Goal: Answer question/provide support: Share knowledge or assist other users

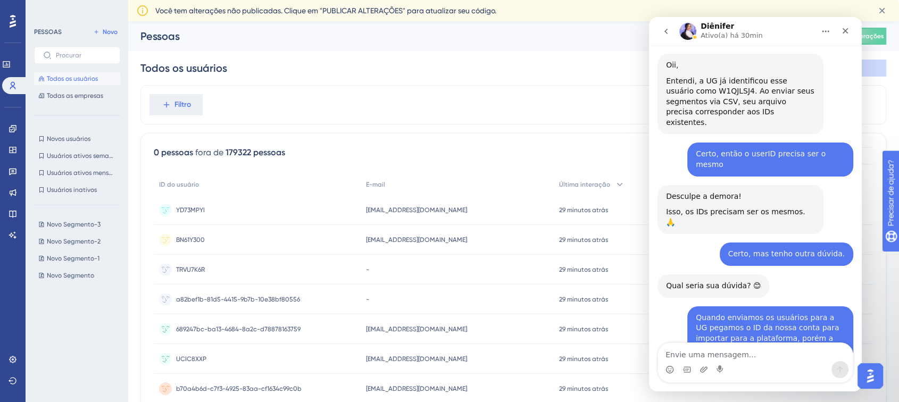
scroll to position [1724, 0]
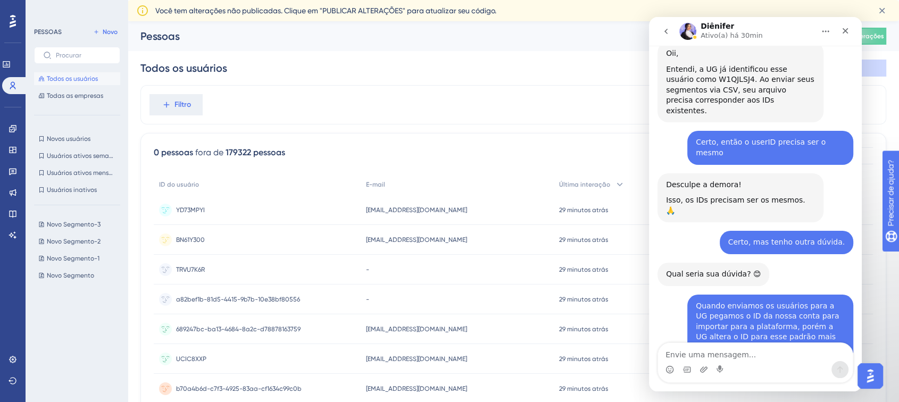
drag, startPoint x: 705, startPoint y: 306, endPoint x: 738, endPoint y: 312, distance: 33.9
drag, startPoint x: 693, startPoint y: 324, endPoint x: 733, endPoint y: 332, distance: 40.7
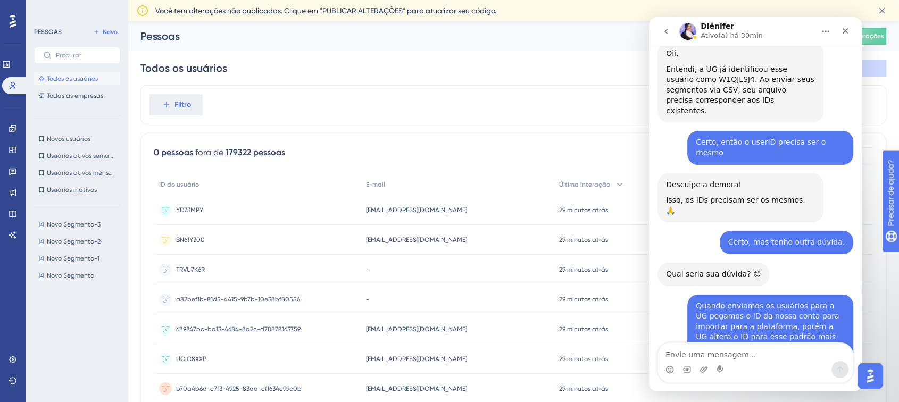
click at [722, 357] on textarea "Envie uma mensagem..." at bounding box center [755, 352] width 195 height 18
paste textarea "Nós estamos enviando o user identification do Asaas neste campo: "publicId". El…"
type textarea "Nós estamos enviando o user identification do Asaas neste campo: "publicId". El…"
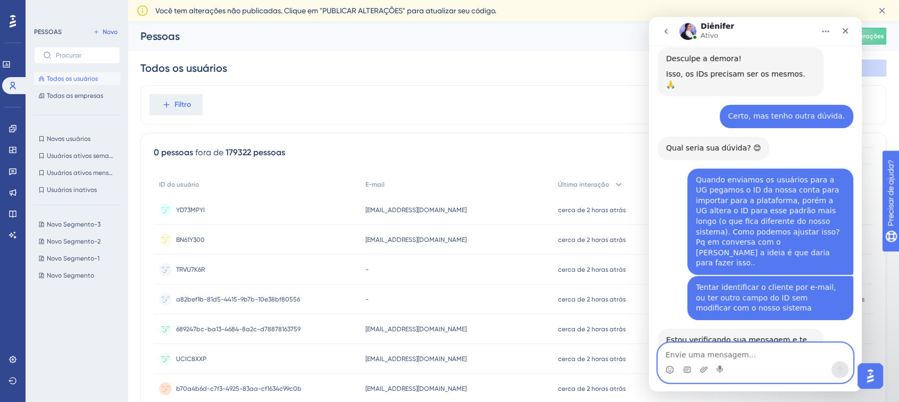
scroll to position [1933, 0]
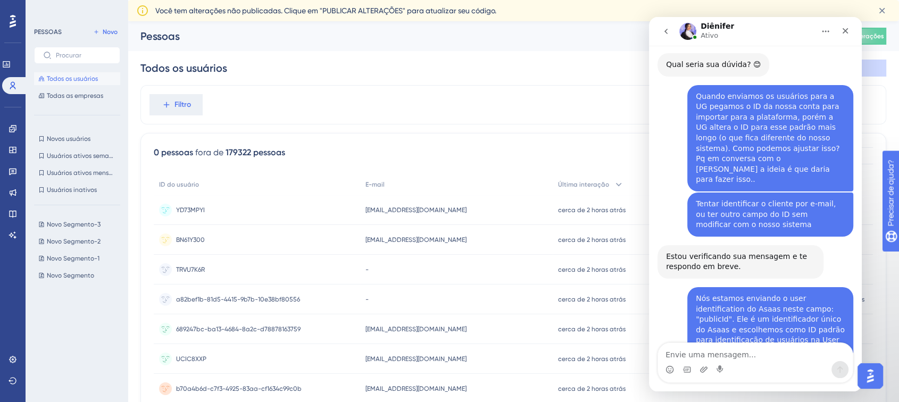
drag, startPoint x: 679, startPoint y: 255, endPoint x: 742, endPoint y: 257, distance: 63.3
drag, startPoint x: 763, startPoint y: 258, endPoint x: 728, endPoint y: 264, distance: 35.5
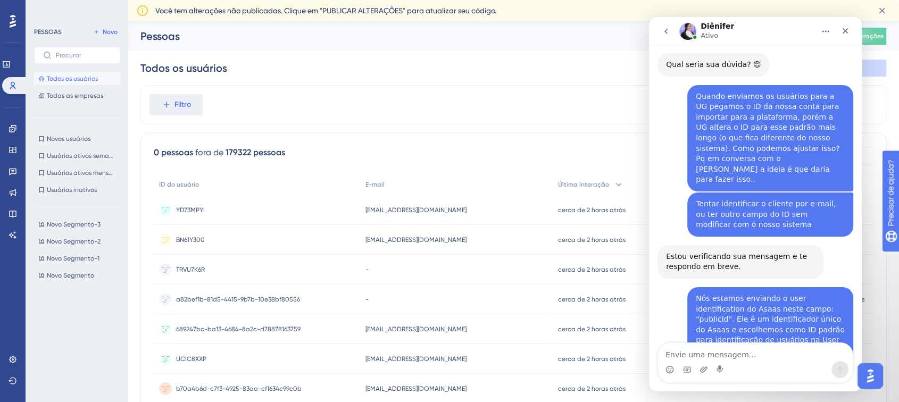
drag, startPoint x: 707, startPoint y: 269, endPoint x: 701, endPoint y: 283, distance: 15.5
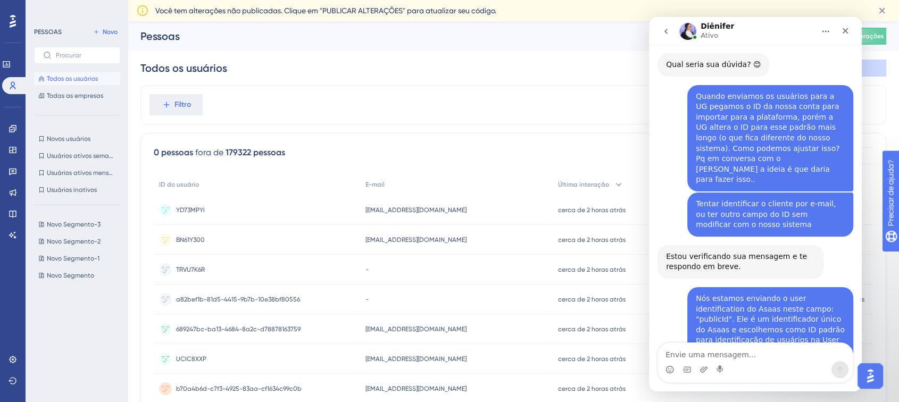
drag, startPoint x: 677, startPoint y: 290, endPoint x: 768, endPoint y: 288, distance: 91.0
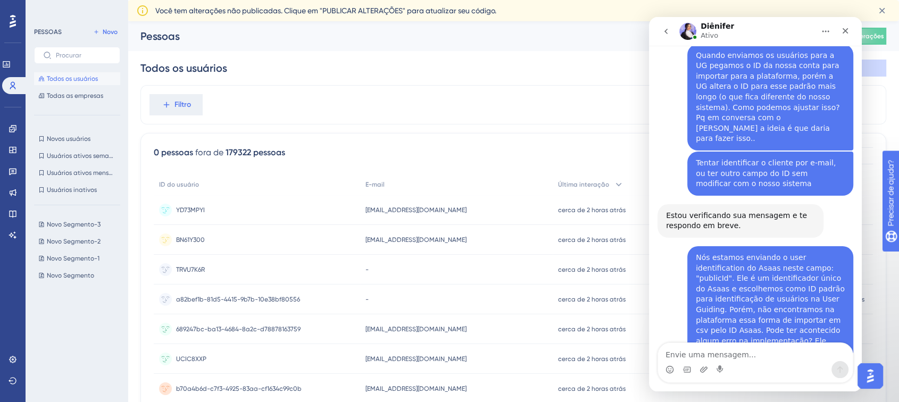
click at [669, 388] on div "Esse "padrão mais longo" de IDs, que você mencionou, são IDs aleatórios que o U…" at bounding box center [740, 408] width 149 height 41
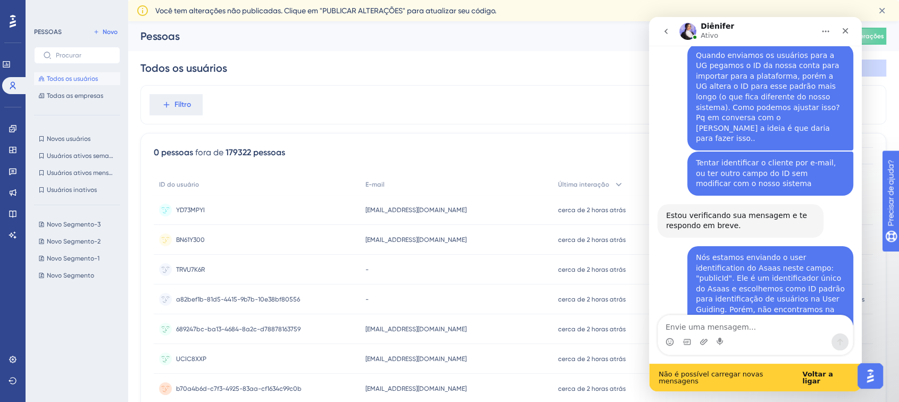
click at [669, 388] on div "Esse "padrão mais longo" de IDs, que você mencionou, são IDs aleatórios que o U…" at bounding box center [740, 408] width 149 height 41
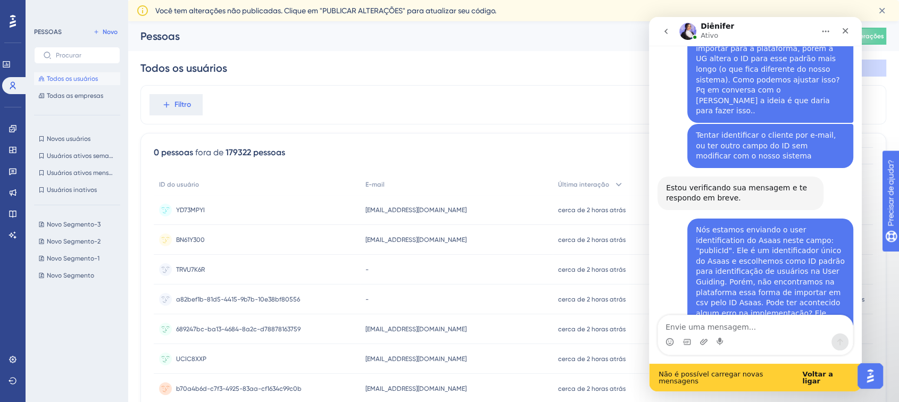
click at [703, 361] on div "Esse "padrão mais longo" de IDs, que você mencionou, são IDs aleatórios que o U…" at bounding box center [740, 381] width 149 height 41
click at [832, 378] on b "Voltar a ligar" at bounding box center [817, 377] width 30 height 15
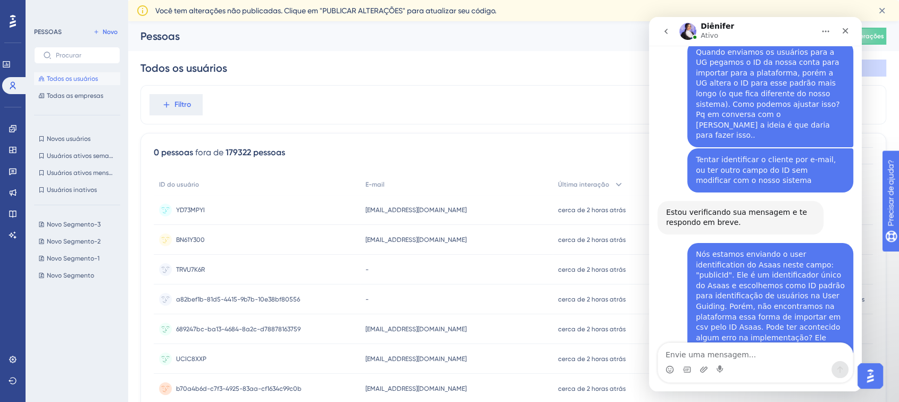
scroll to position [1974, 0]
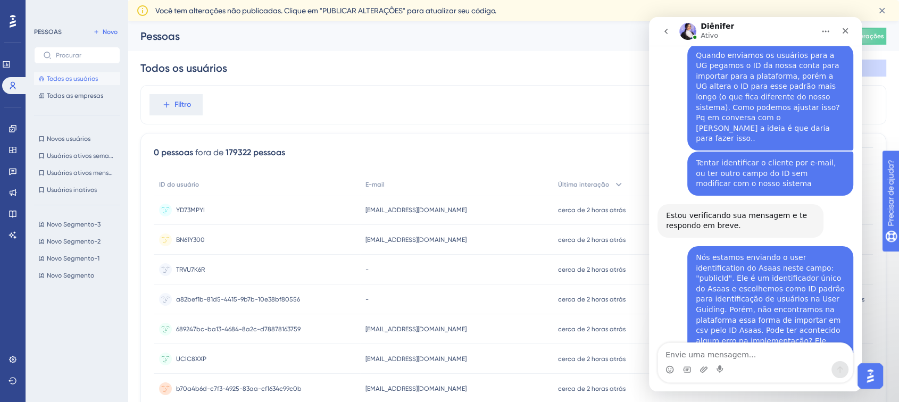
click at [700, 388] on div "Esse "padrão mais longo" de IDs, que você mencionou, são IDs aleatórios que o U…" at bounding box center [740, 408] width 149 height 41
click at [703, 388] on div "Esse "padrão mais longo" de IDs, que você mencionou, são IDs aleatórios que o U…" at bounding box center [740, 408] width 149 height 41
click at [666, 388] on div "Esse "padrão mais longo" de IDs, que você mencionou, são IDs aleatórios que o U…" at bounding box center [740, 408] width 149 height 41
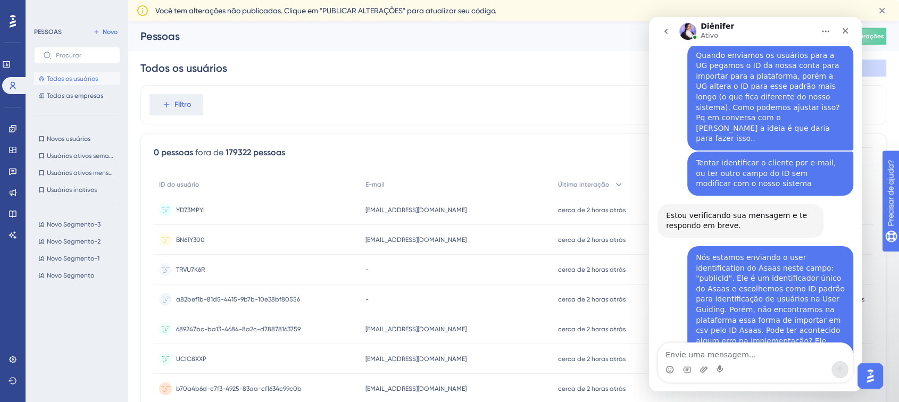
drag, startPoint x: 708, startPoint y: 227, endPoint x: 750, endPoint y: 248, distance: 47.1
click at [750, 388] on div "Esse "padrão mais longo" de IDs, que você mencionou, são IDs aleatórios que o U…" at bounding box center [740, 408] width 149 height 41
drag, startPoint x: 796, startPoint y: 251, endPoint x: 666, endPoint y: 214, distance: 135.0
click at [666, 388] on div "Esse "padrão mais longo" de IDs, que você mencionou, são IDs aleatórios que o U…" at bounding box center [740, 408] width 149 height 41
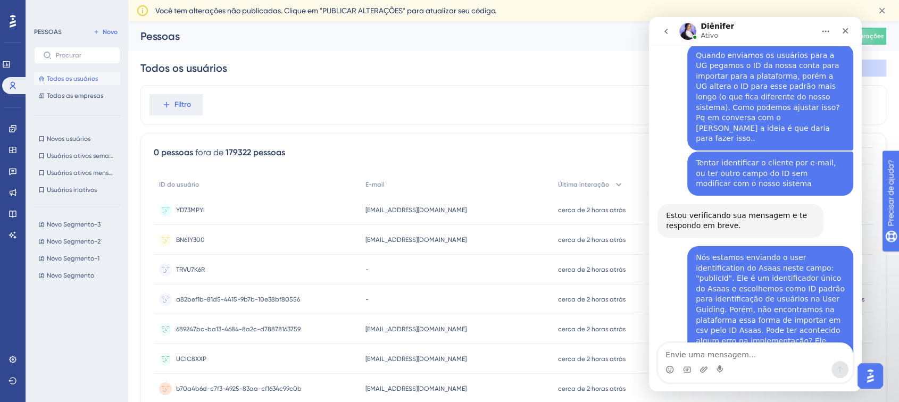
scroll to position [1933, 0]
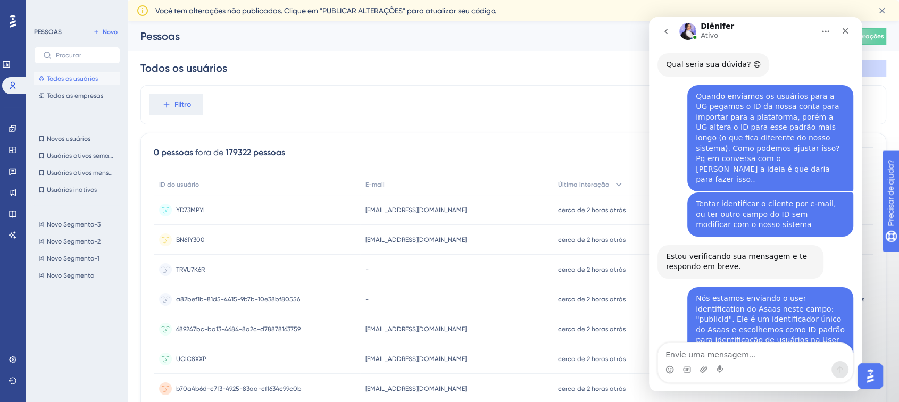
drag, startPoint x: 682, startPoint y: 310, endPoint x: 665, endPoint y: 278, distance: 36.9
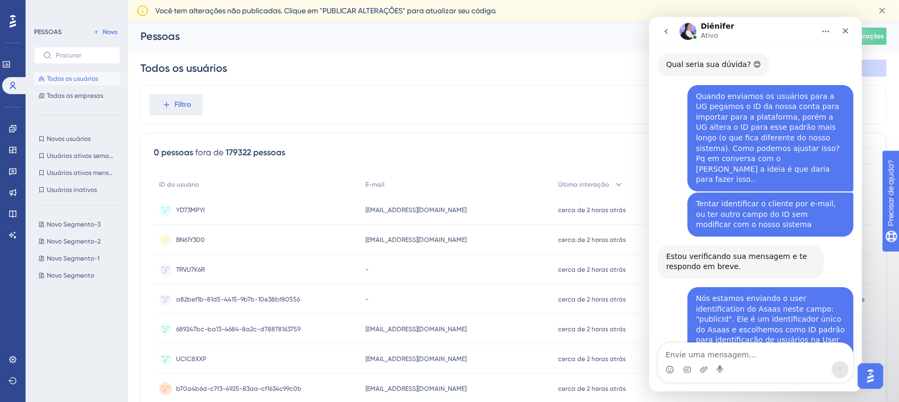
copy div "Esse "padrão mais longo" de IDs, que você mencionou, são IDs aleatórios que o U…"
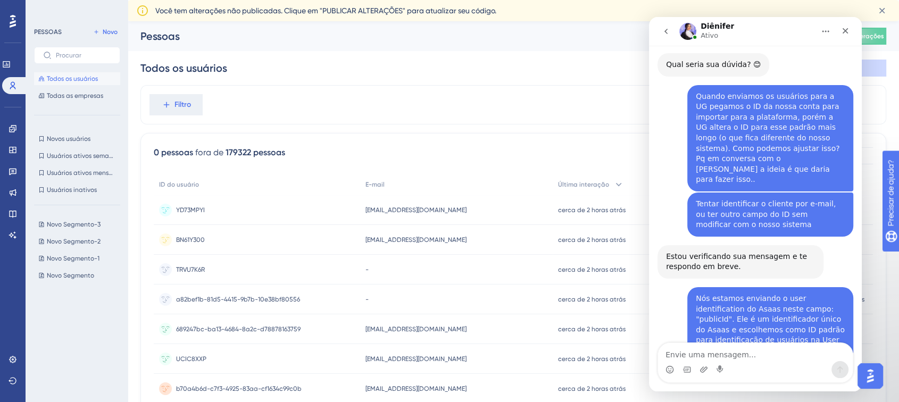
drag, startPoint x: 701, startPoint y: 304, endPoint x: 679, endPoint y: 307, distance: 22.6
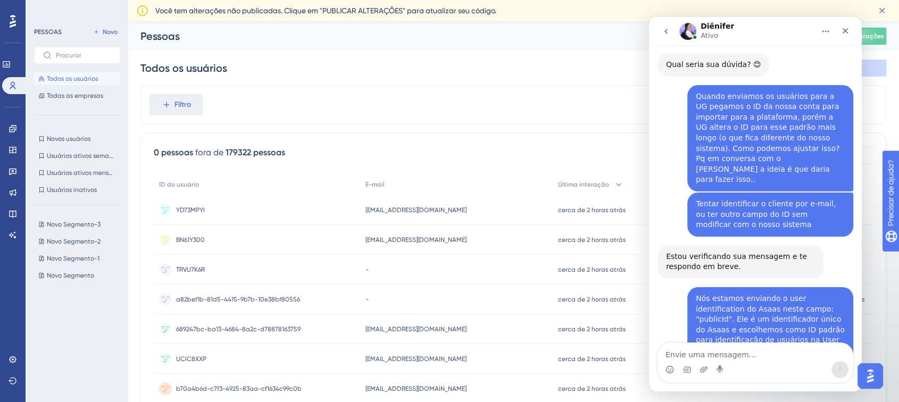
drag, startPoint x: 683, startPoint y: 316, endPoint x: 664, endPoint y: 259, distance: 60.0
drag, startPoint x: 665, startPoint y: 260, endPoint x: 686, endPoint y: 323, distance: 66.8
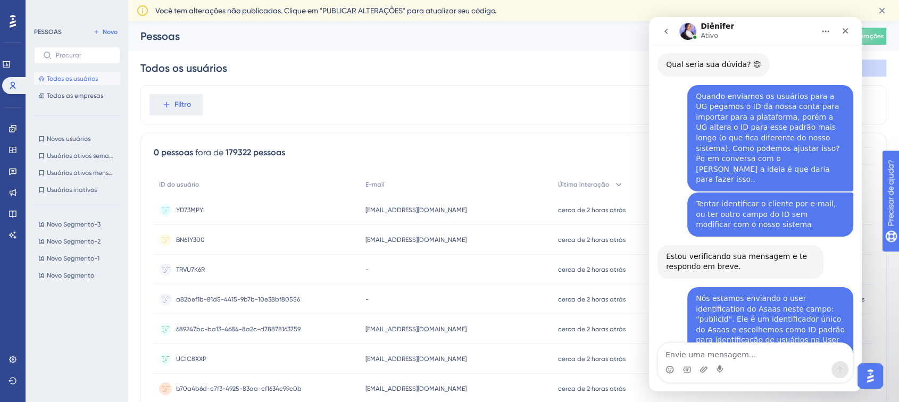
click at [737, 351] on textarea "Envie uma mensagem..." at bounding box center [755, 352] width 195 height 18
drag, startPoint x: 707, startPoint y: 266, endPoint x: 767, endPoint y: 311, distance: 75.3
click at [721, 351] on textarea "Envie uma mensagem..." at bounding box center [755, 352] width 195 height 18
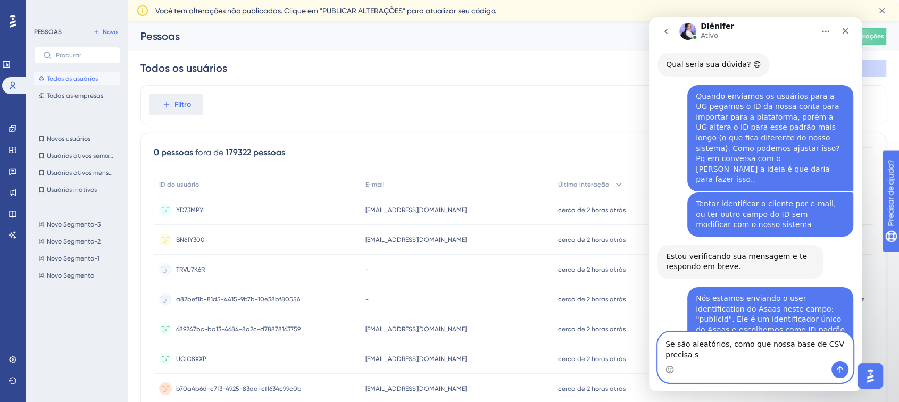
scroll to position [1944, 0]
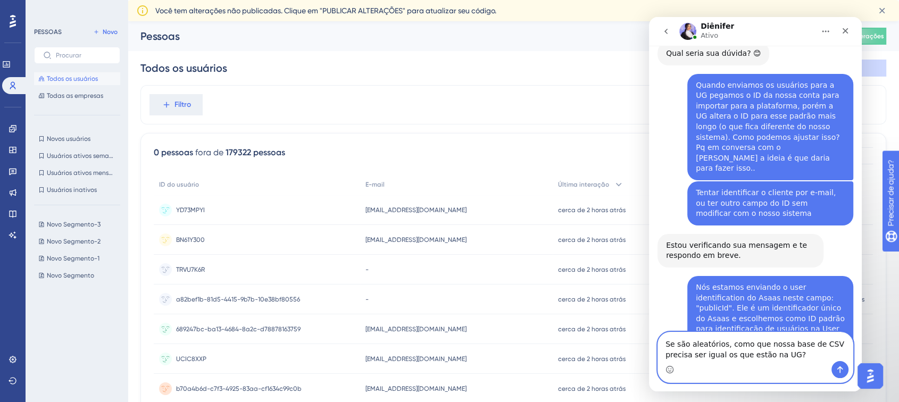
type textarea "Se são aleatórios, como que nossa base de CSV precisa ser igual os que estão na…"
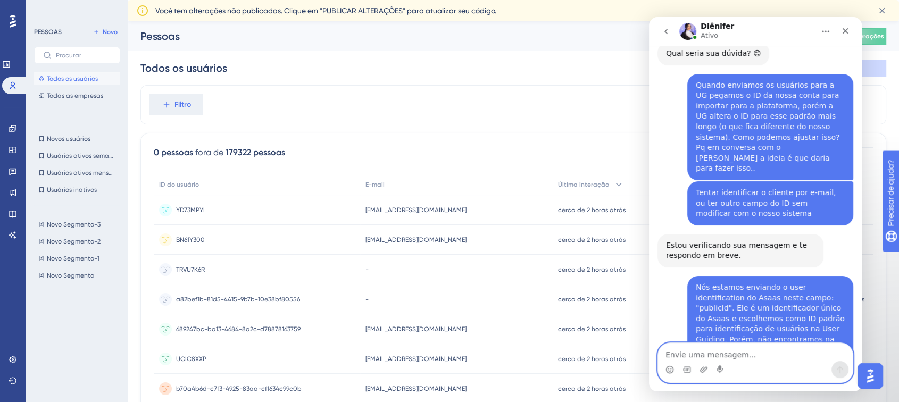
scroll to position [1975, 0]
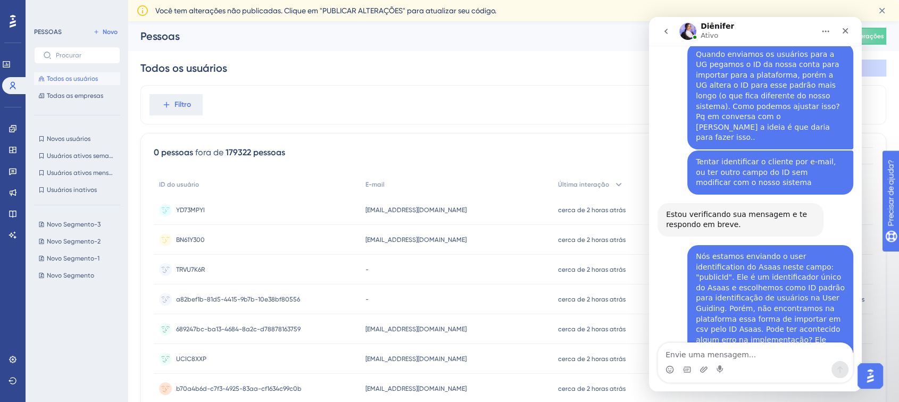
drag, startPoint x: 721, startPoint y: 320, endPoint x: 829, endPoint y: 318, distance: 108.0
drag, startPoint x: 688, startPoint y: 308, endPoint x: 742, endPoint y: 306, distance: 53.7
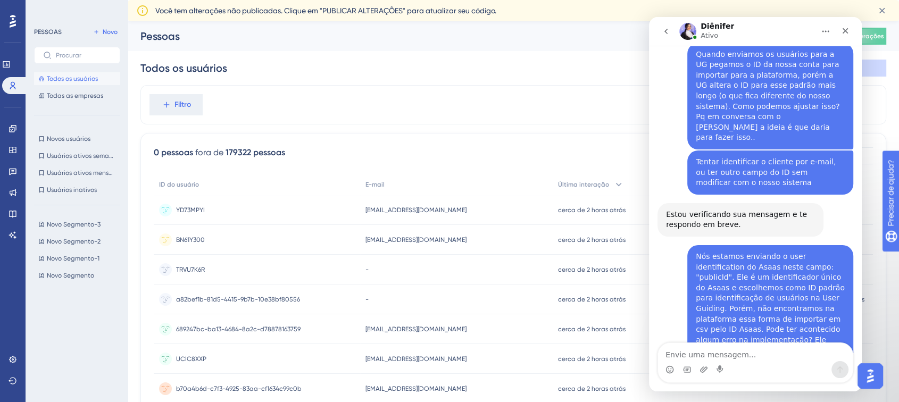
drag, startPoint x: 751, startPoint y: 306, endPoint x: 830, endPoint y: 319, distance: 79.1
click at [781, 343] on textarea "Envie uma mensagem..." at bounding box center [755, 352] width 195 height 18
type textarea "`"
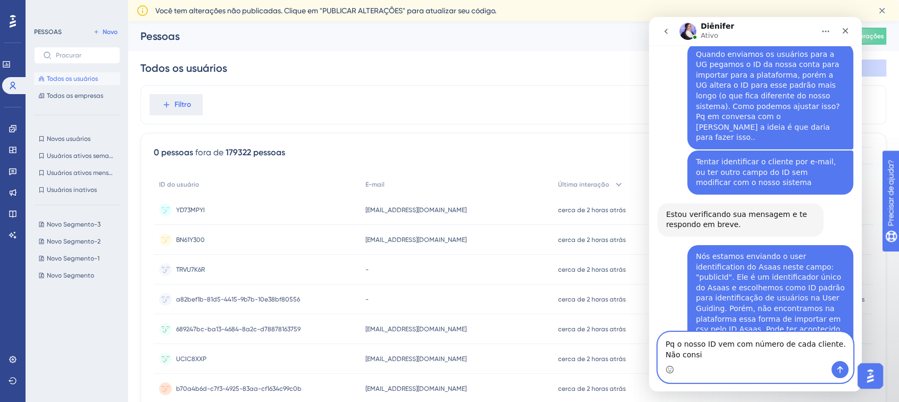
scroll to position [1986, 0]
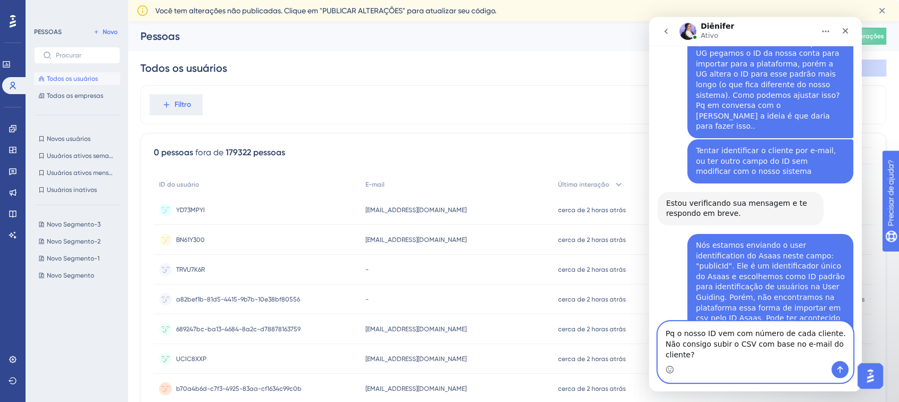
type textarea "Pq o nosso ID vem com número de cada cliente. Não consigo subir o CSV com base …"
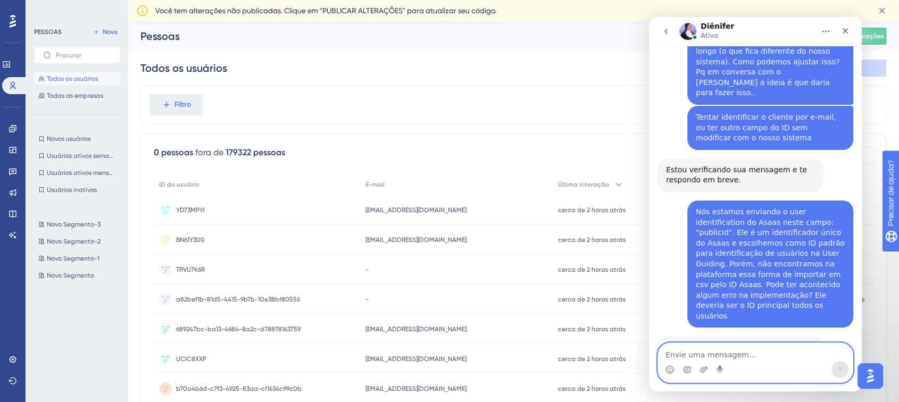
scroll to position [2020, 0]
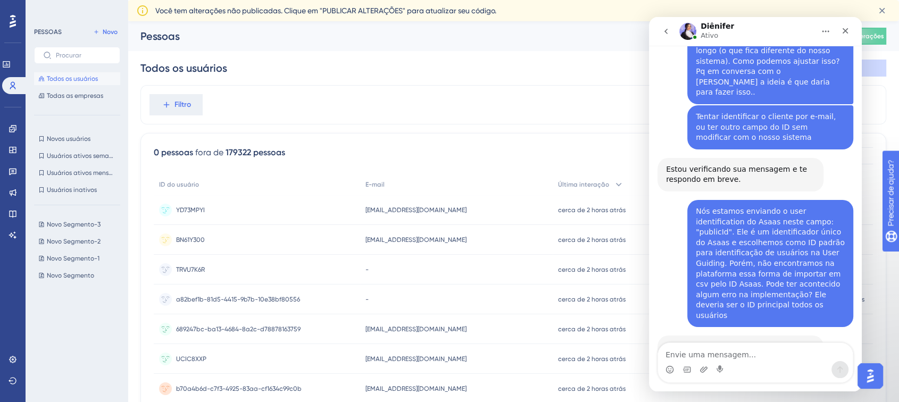
drag, startPoint x: 694, startPoint y: 267, endPoint x: 769, endPoint y: 260, distance: 75.9
drag, startPoint x: 770, startPoint y: 260, endPoint x: 824, endPoint y: 273, distance: 56.4
drag, startPoint x: 694, startPoint y: 303, endPoint x: 720, endPoint y: 312, distance: 28.1
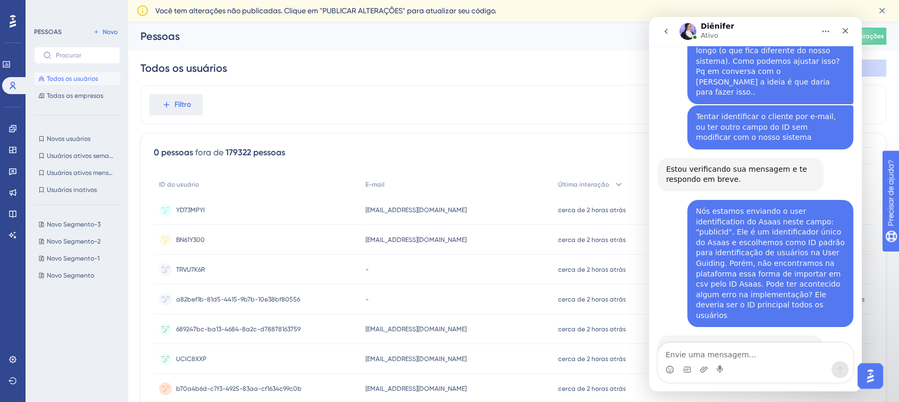
drag, startPoint x: 725, startPoint y: 312, endPoint x: 777, endPoint y: 322, distance: 52.6
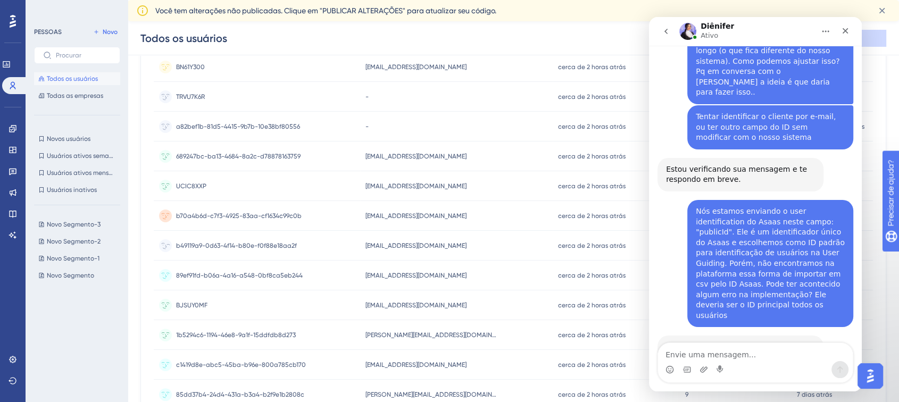
scroll to position [0, 0]
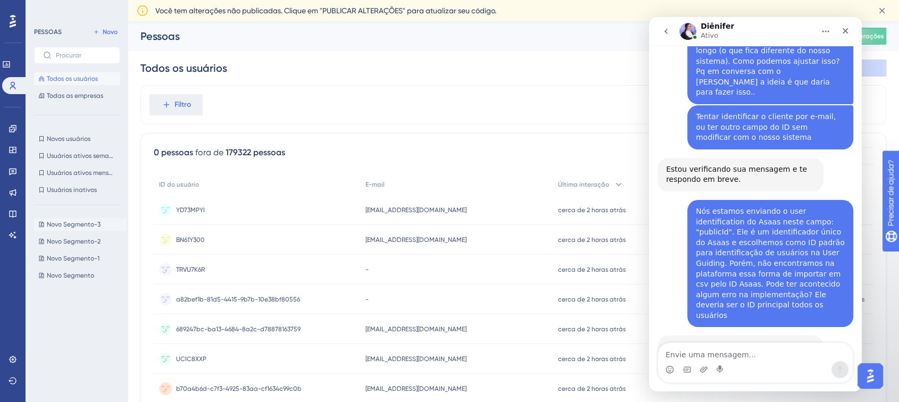
click at [71, 224] on font "Novo Segmento-3" at bounding box center [74, 224] width 54 height 7
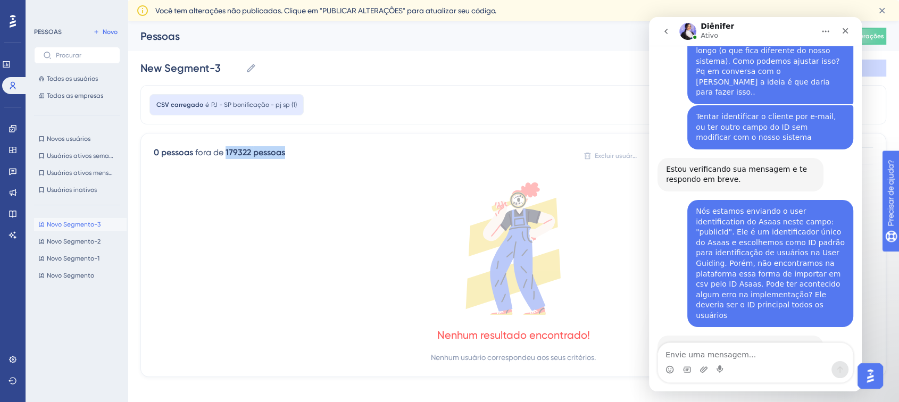
drag, startPoint x: 226, startPoint y: 152, endPoint x: 297, endPoint y: 153, distance: 71.8
click at [297, 153] on div "0 pessoas fora de 179322 pessoas Excluir usuários Exportar CSV Atributos dispon…" at bounding box center [513, 155] width 719 height 19
click at [249, 108] on font "PJ - SP bonificação - pj sp (1)" at bounding box center [254, 104] width 86 height 7
click at [260, 193] on icon at bounding box center [513, 248] width 719 height 132
click at [104, 33] on font "Novo" at bounding box center [110, 31] width 15 height 7
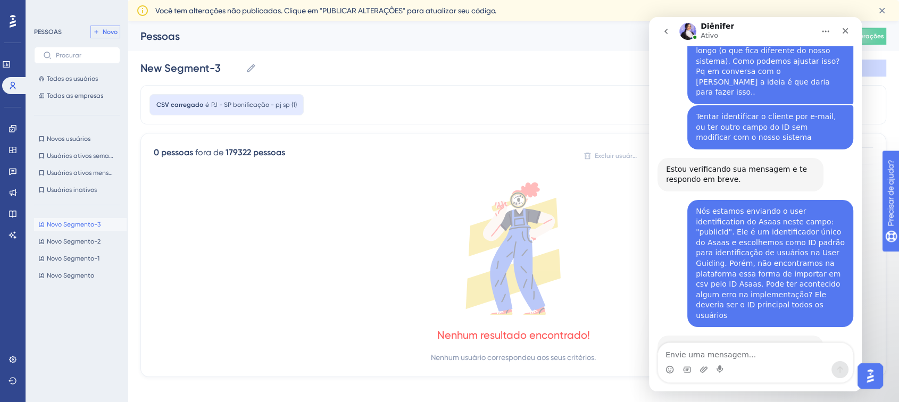
type input "New Segment"
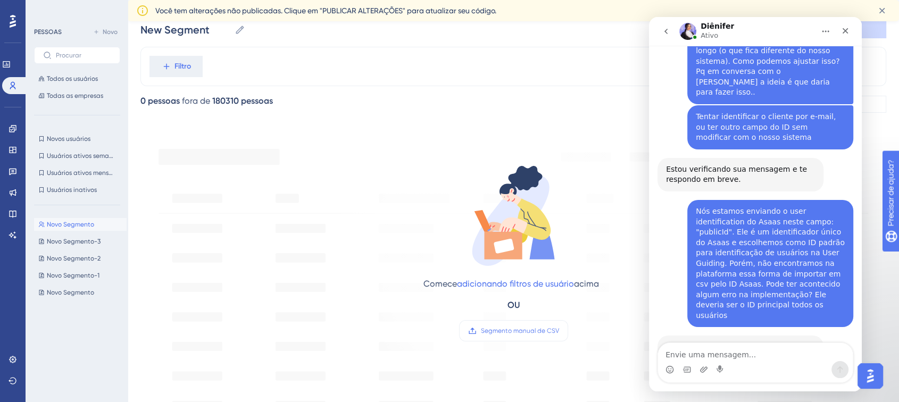
scroll to position [59, 0]
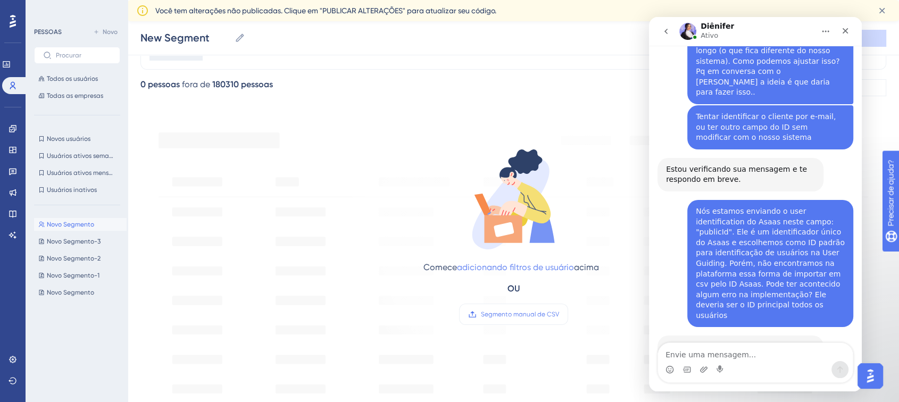
click at [494, 268] on font "adicionando filtros de usuário" at bounding box center [515, 267] width 117 height 10
click at [488, 265] on font "adicionando filtros de usuário" at bounding box center [515, 267] width 117 height 10
click at [464, 286] on div "Comece adicionando filtros de usuário acima OU Segmento manual de CSV" at bounding box center [513, 235] width 180 height 179
click at [355, 324] on div "Comece adicionando filtros de usuário acima OU Segmento manual de CSV" at bounding box center [513, 227] width 361 height 219
click at [46, 51] on icon at bounding box center [47, 55] width 9 height 9
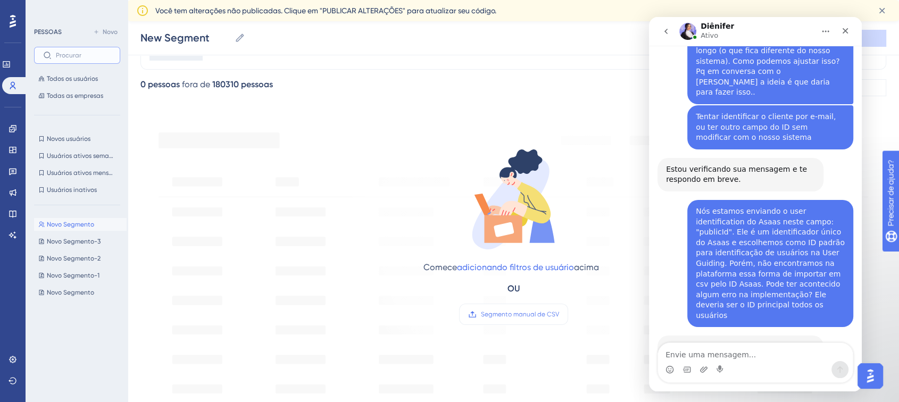
click at [56, 52] on input "text" at bounding box center [83, 55] width 55 height 7
click at [59, 82] on font "Todos os usuários" at bounding box center [72, 78] width 51 height 7
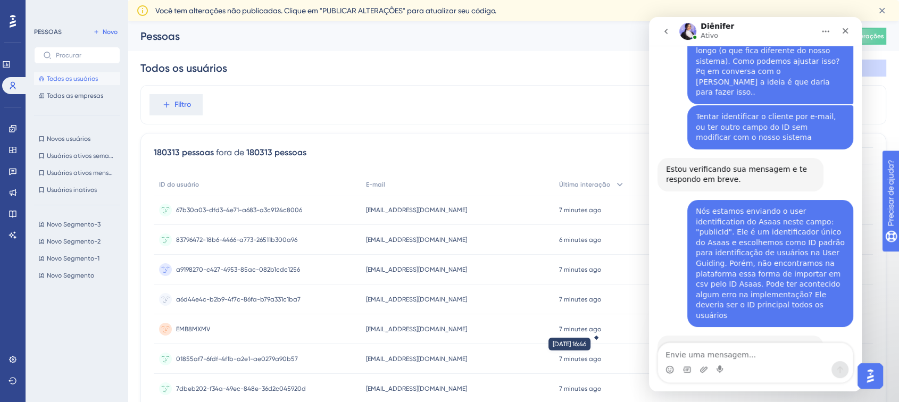
scroll to position [2084, 0]
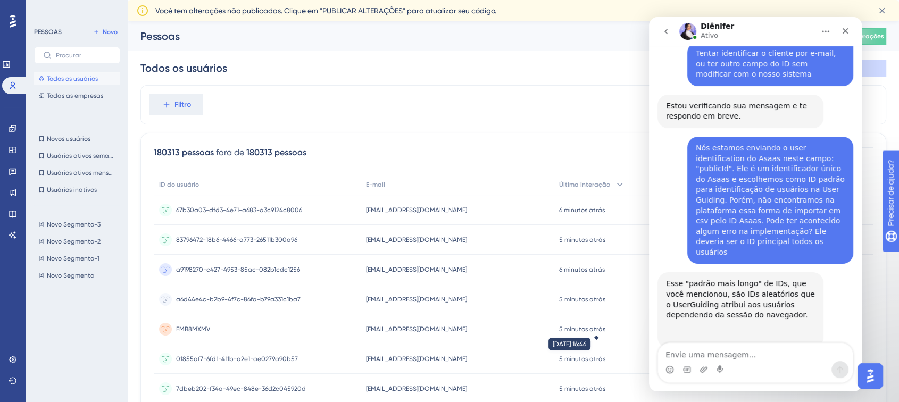
drag, startPoint x: 682, startPoint y: 277, endPoint x: 762, endPoint y: 279, distance: 79.8
drag, startPoint x: 667, startPoint y: 288, endPoint x: 724, endPoint y: 288, distance: 56.9
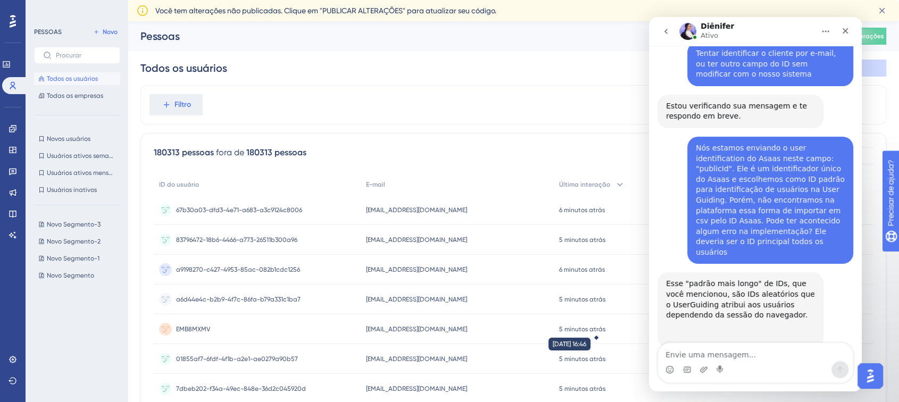
drag, startPoint x: 757, startPoint y: 288, endPoint x: 705, endPoint y: 299, distance: 53.3
drag, startPoint x: 730, startPoint y: 300, endPoint x: 781, endPoint y: 308, distance: 51.2
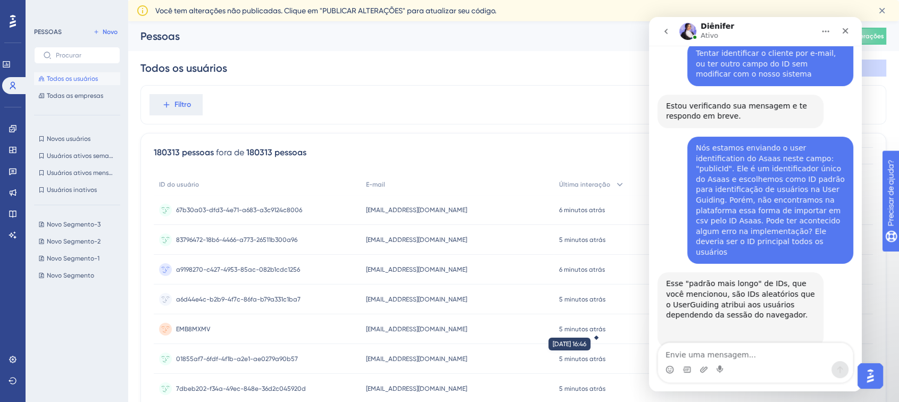
click at [714, 348] on textarea "Envie uma mensagem..." at bounding box center [755, 352] width 195 height 18
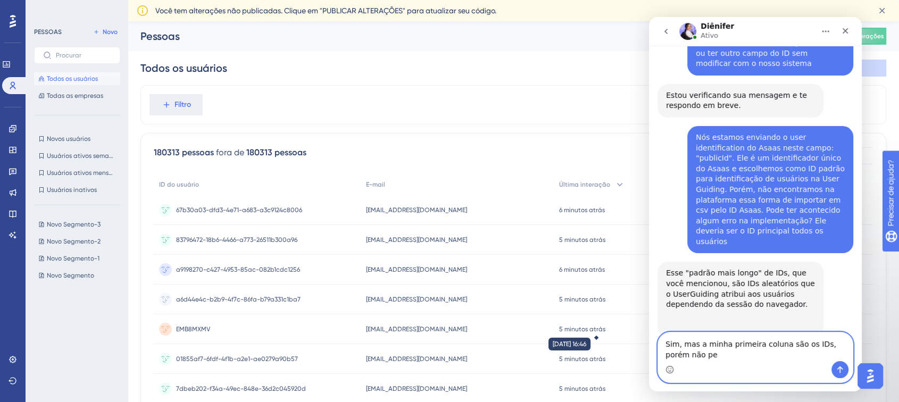
scroll to position [2135, 0]
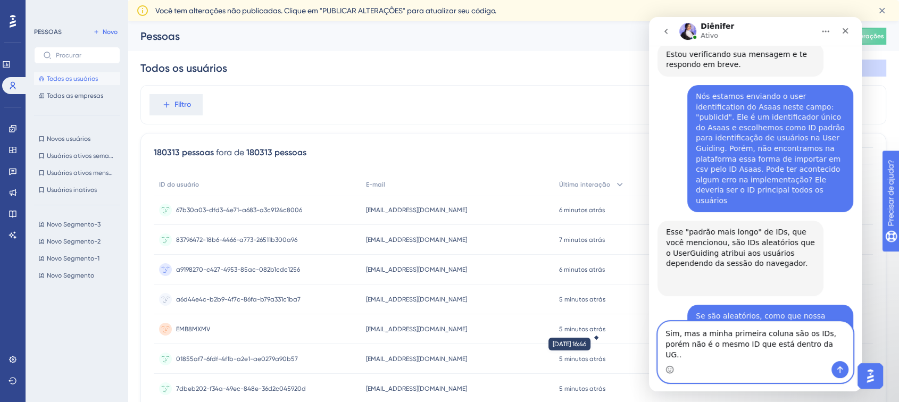
type textarea "Sim, mas a minha primeira coluna são os IDs, porém não é o mesmo ID que está de…"
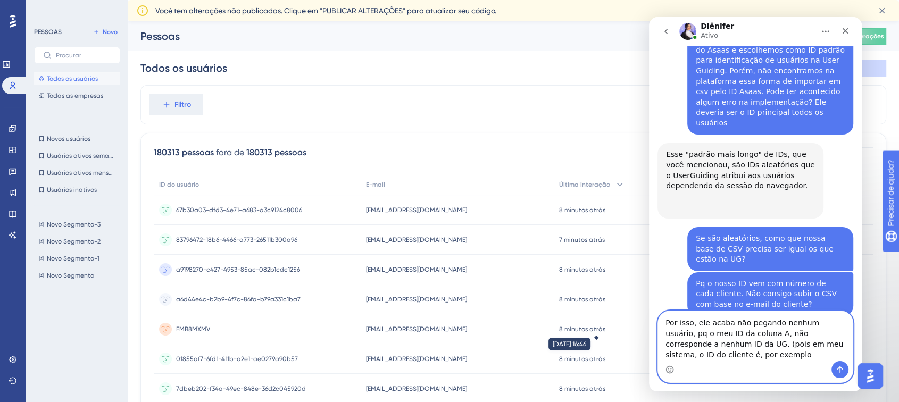
scroll to position [2224, 0]
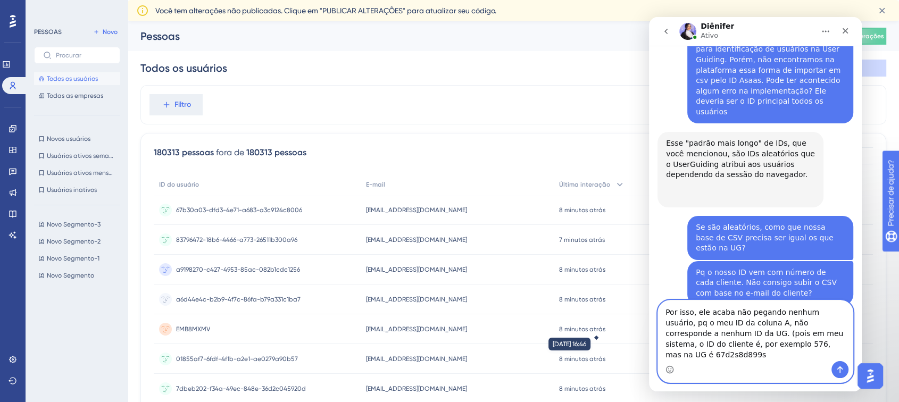
type textarea "Por isso, ele acaba não pegando nenhum usuário, pq o meu ID da coluna A, não co…"
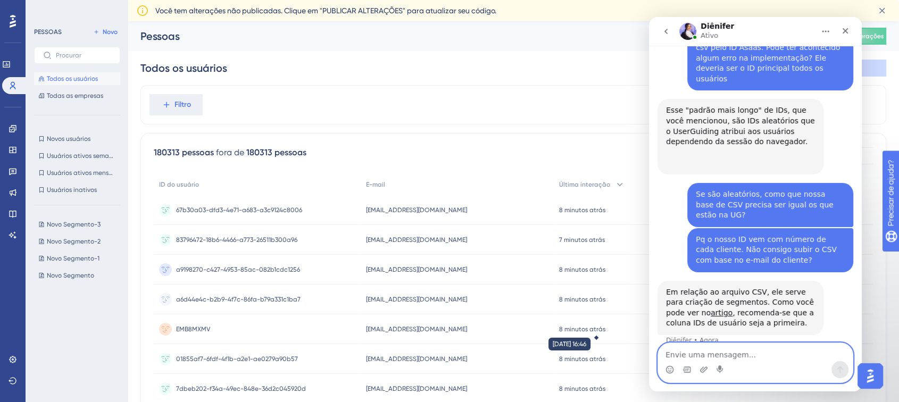
scroll to position [2258, 0]
drag, startPoint x: 706, startPoint y: 230, endPoint x: 769, endPoint y: 247, distance: 64.7
drag, startPoint x: 721, startPoint y: 253, endPoint x: 687, endPoint y: 235, distance: 38.1
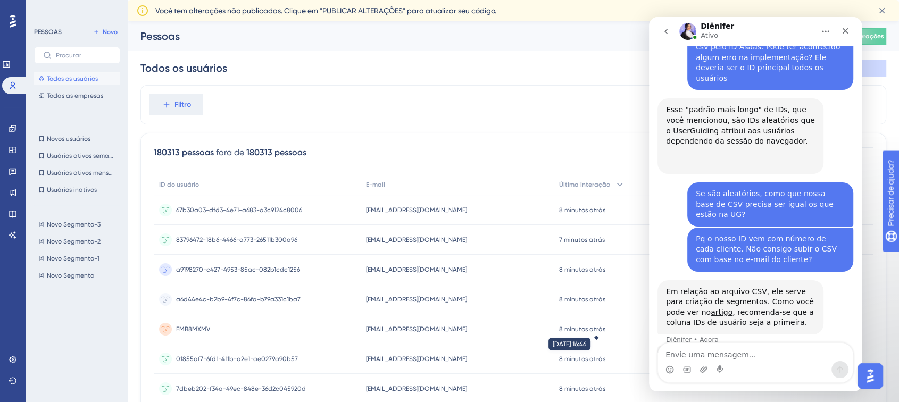
click at [711, 308] on link "artigo" at bounding box center [722, 312] width 22 height 9
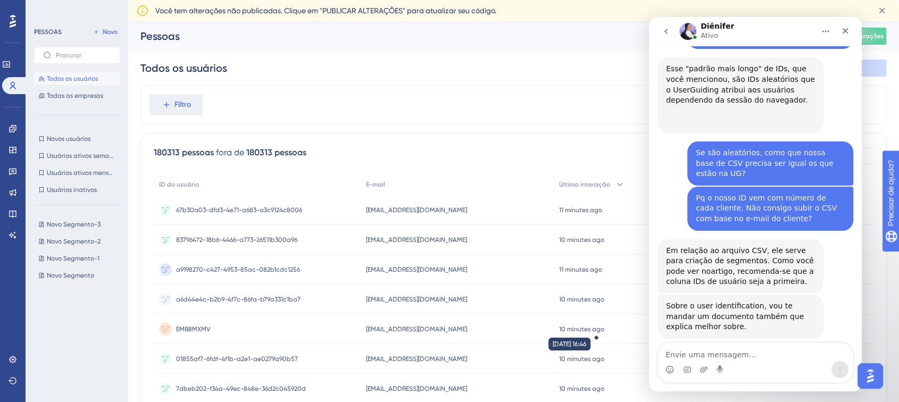
scroll to position [2300, 0]
drag, startPoint x: 695, startPoint y: 286, endPoint x: 709, endPoint y: 298, distance: 18.9
drag, startPoint x: 721, startPoint y: 298, endPoint x: 734, endPoint y: 302, distance: 14.3
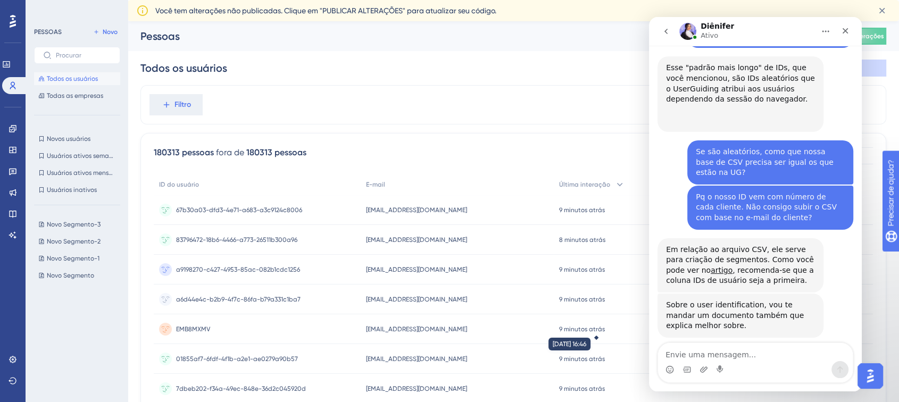
click at [714, 354] on textarea "Envie uma mensagem..." at bounding box center [755, 352] width 195 height 18
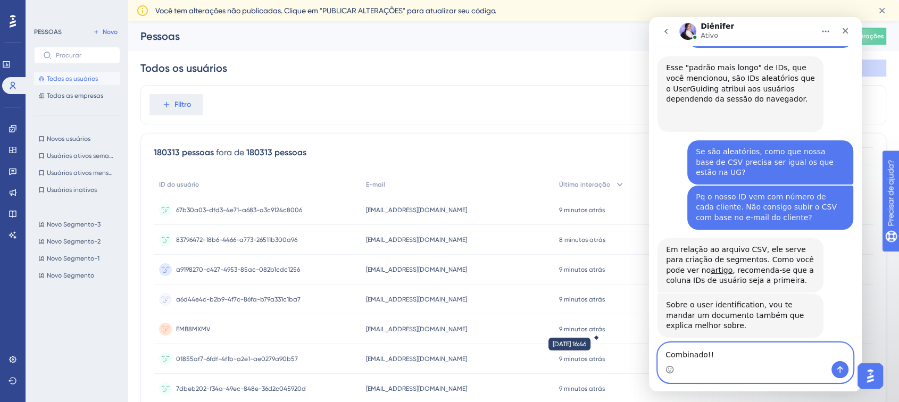
type textarea "Combinado!!"
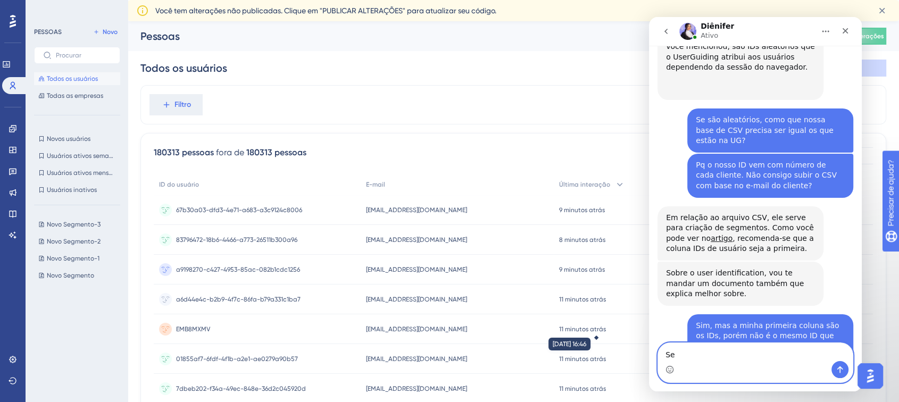
type textarea "S"
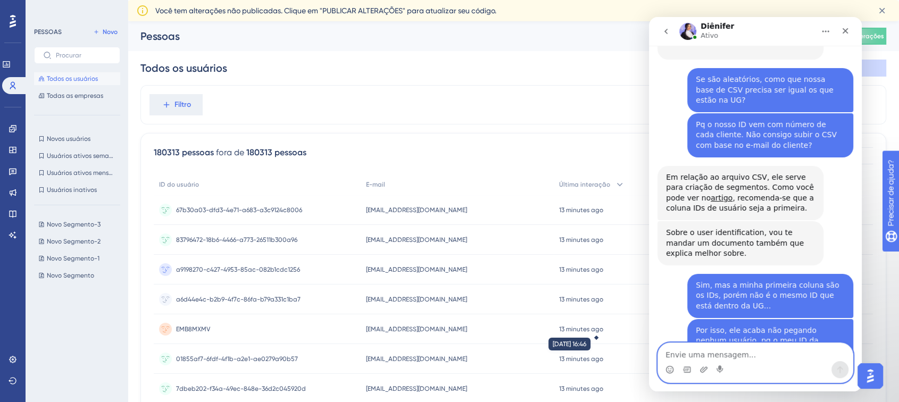
scroll to position [2384, 0]
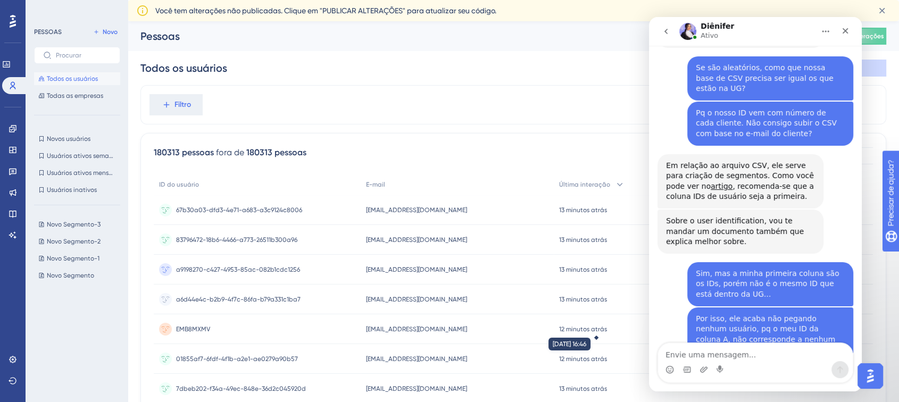
drag, startPoint x: 732, startPoint y: 298, endPoint x: 746, endPoint y: 310, distance: 18.1
click at [58, 223] on font "Novo Segmento-3" at bounding box center [74, 224] width 54 height 7
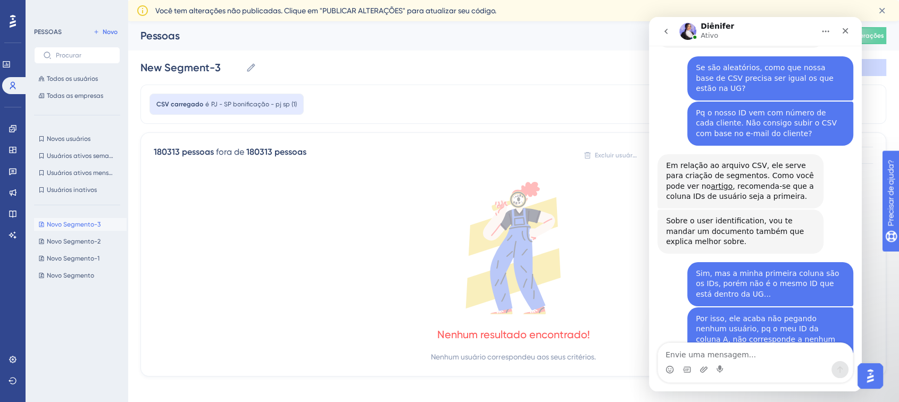
scroll to position [0, 0]
drag, startPoint x: 153, startPoint y: 157, endPoint x: 339, endPoint y: 152, distance: 185.7
click at [339, 152] on div "180313 pessoas fora de 180313 pessoas Excluir usuários Exportar CSV Atributos d…" at bounding box center [513, 255] width 746 height 244
click at [338, 153] on div "180313 pessoas fora de 180313 pessoas Excluir usuários Exportar CSV Atributos d…" at bounding box center [513, 155] width 719 height 19
drag, startPoint x: 245, startPoint y: 152, endPoint x: 329, endPoint y: 155, distance: 84.6
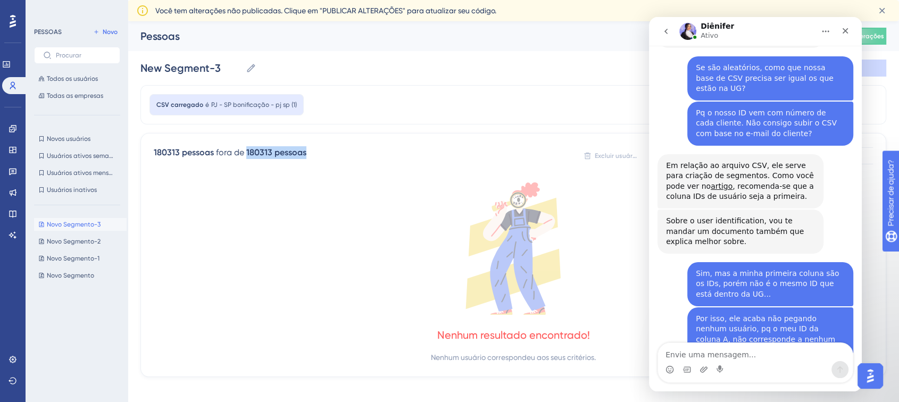
click at [328, 155] on div "180313 pessoas fora de 180313 pessoas Excluir usuários Exportar CSV Atributos d…" at bounding box center [513, 155] width 719 height 19
click at [334, 155] on div "180313 pessoas fora de 180313 pessoas Excluir usuários Exportar CSV Atributos d…" at bounding box center [513, 155] width 719 height 19
click at [83, 235] on button "Novo Segmento-2 Novo Segmento-2" at bounding box center [80, 241] width 93 height 13
click at [73, 254] on span "Novo Segmento-1" at bounding box center [73, 258] width 53 height 9
click at [71, 270] on button "Novo Segmento Novo Segmento" at bounding box center [80, 275] width 93 height 13
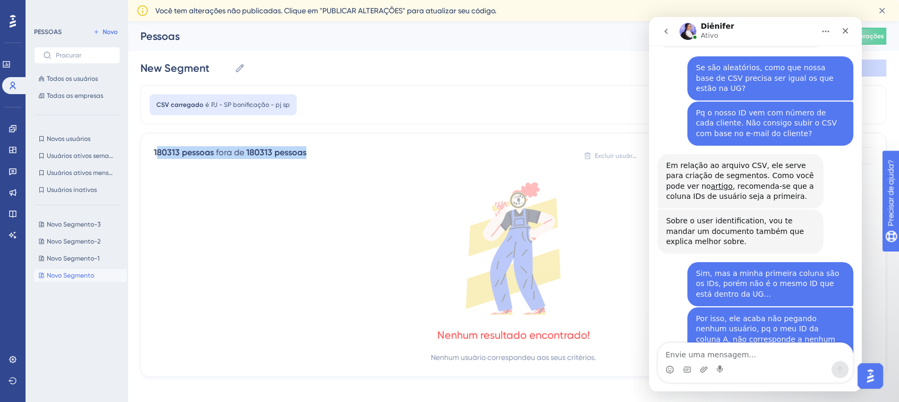
drag, startPoint x: 158, startPoint y: 156, endPoint x: 331, endPoint y: 155, distance: 172.9
click at [330, 155] on div "180313 pessoas fora de 180313 pessoas Excluir usuários Exportar CSV Atributos d…" at bounding box center [513, 155] width 719 height 19
click at [331, 155] on div "180313 pessoas fora de 180313 pessoas Excluir usuários Exportar CSV Atributos d…" at bounding box center [513, 155] width 719 height 19
click at [66, 222] on font "Novo Segmento-3" at bounding box center [74, 224] width 54 height 7
type input "New Segment-3"
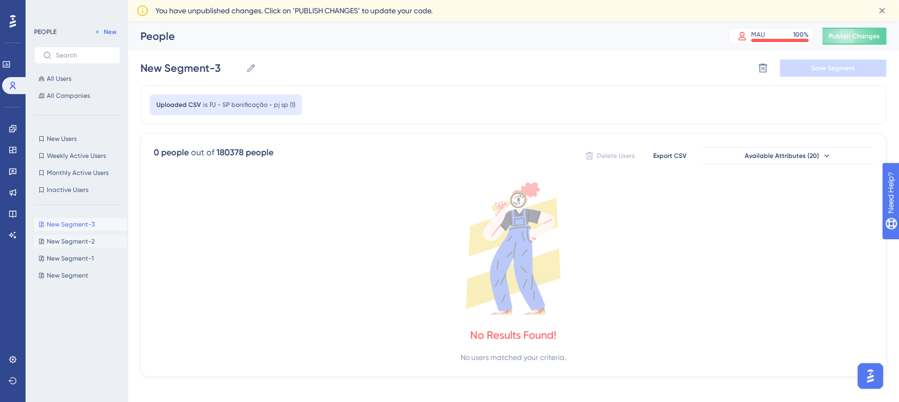
click at [79, 236] on button "New Segment-2 New Segment-2" at bounding box center [80, 241] width 93 height 13
click at [79, 254] on span "New Segment-1" at bounding box center [70, 258] width 47 height 9
click at [74, 272] on span "New Segment" at bounding box center [67, 275] width 41 height 9
type input "New Segment"
